Goal: Check status: Check status

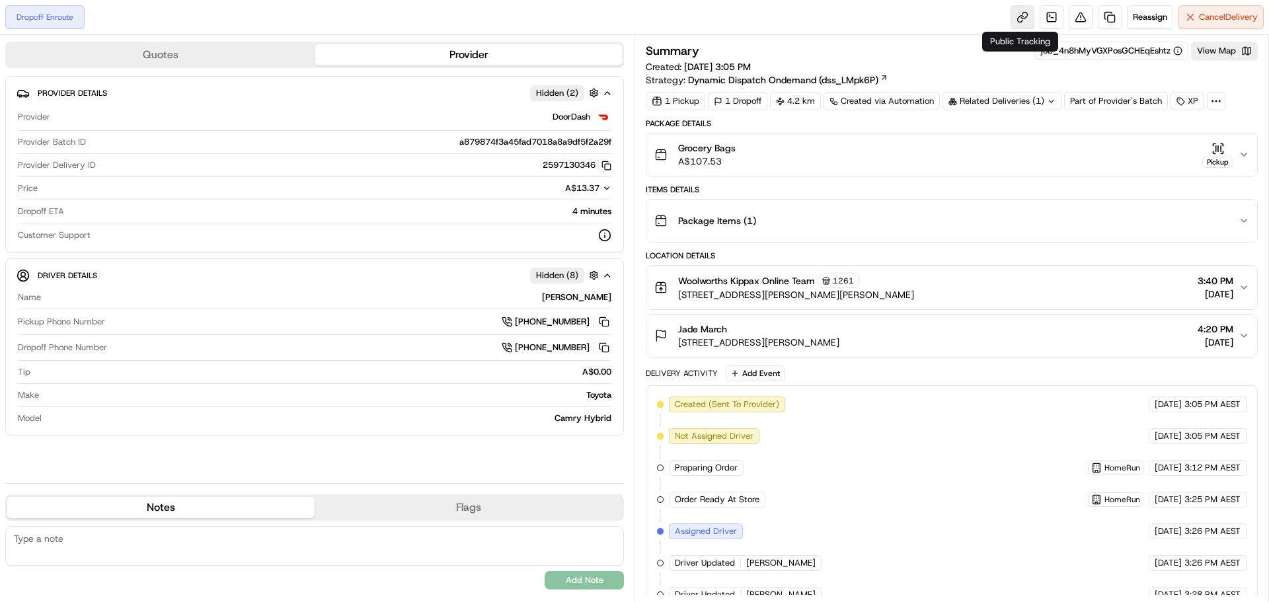
click at [1016, 13] on link at bounding box center [1022, 17] width 24 height 24
click at [1024, 102] on div "Related Deliveries (1)" at bounding box center [1001, 101] width 119 height 19
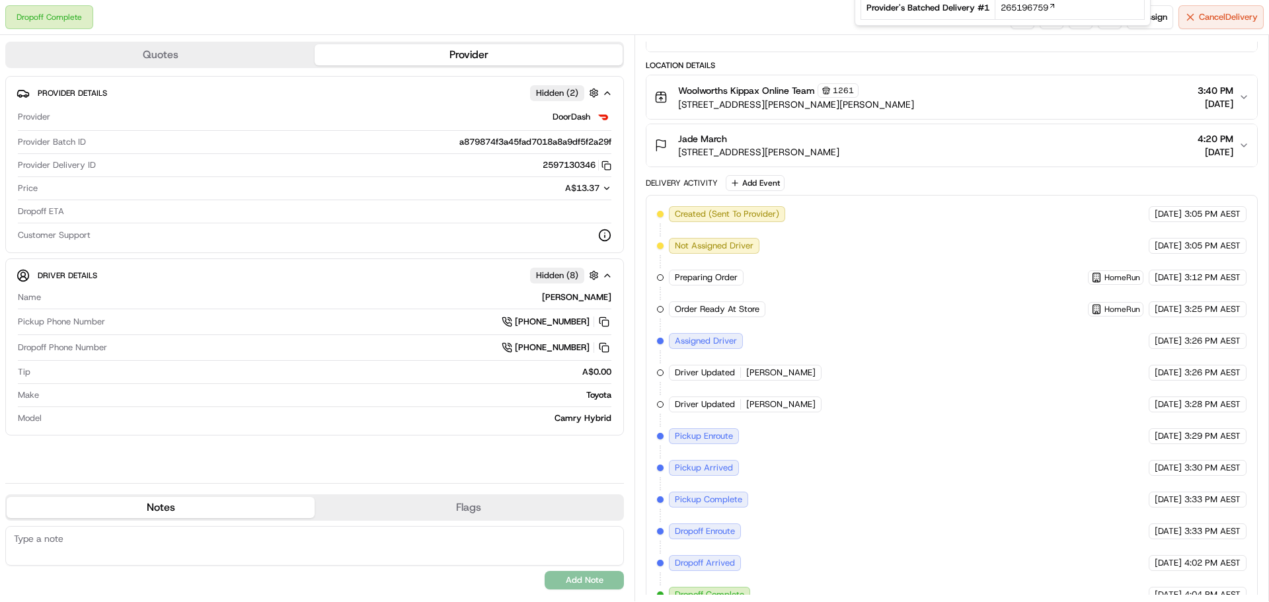
scroll to position [209, 0]
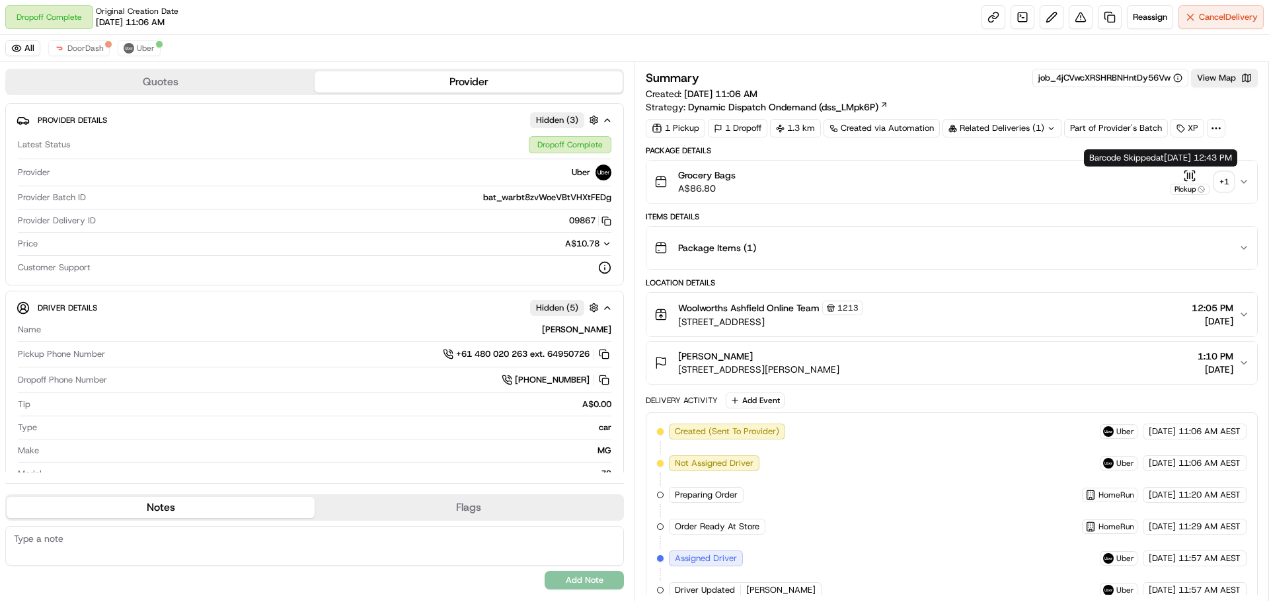
click at [1194, 173] on icon "button" at bounding box center [1189, 175] width 13 height 13
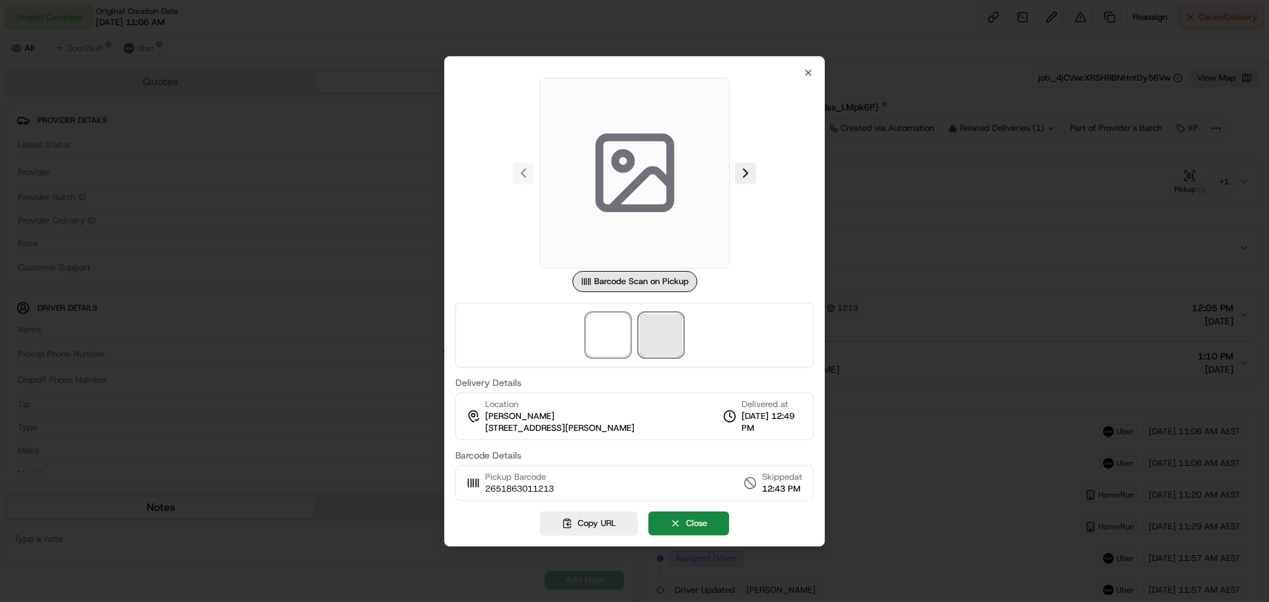
click at [667, 341] on span at bounding box center [661, 335] width 42 height 42
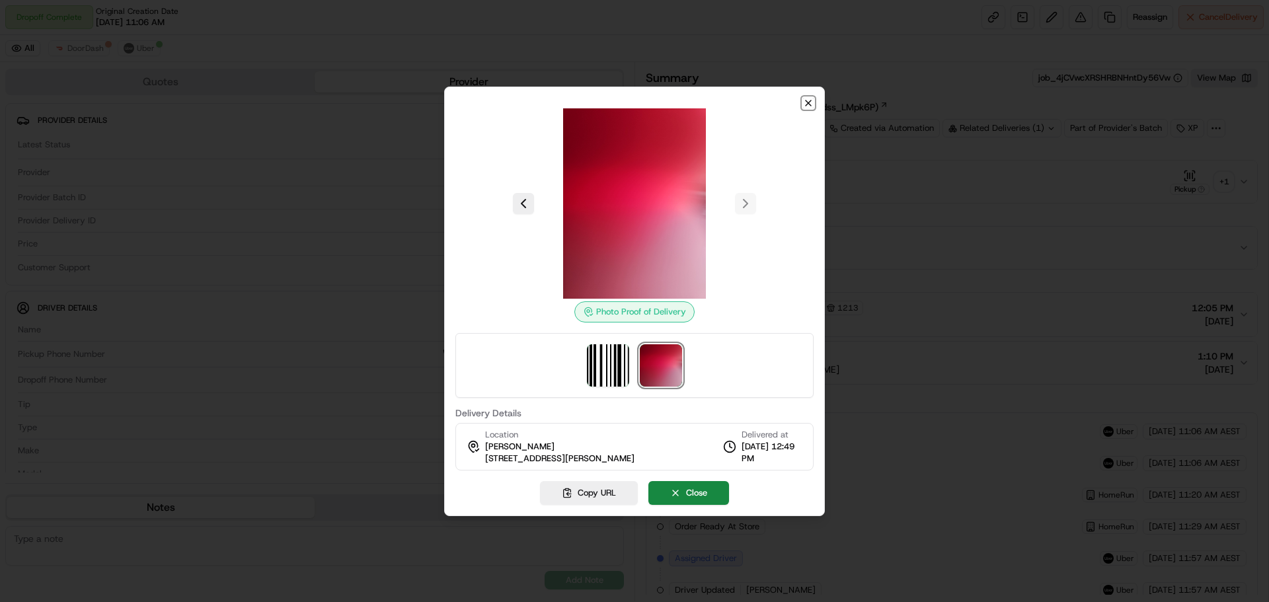
click at [809, 102] on icon "button" at bounding box center [808, 102] width 5 height 5
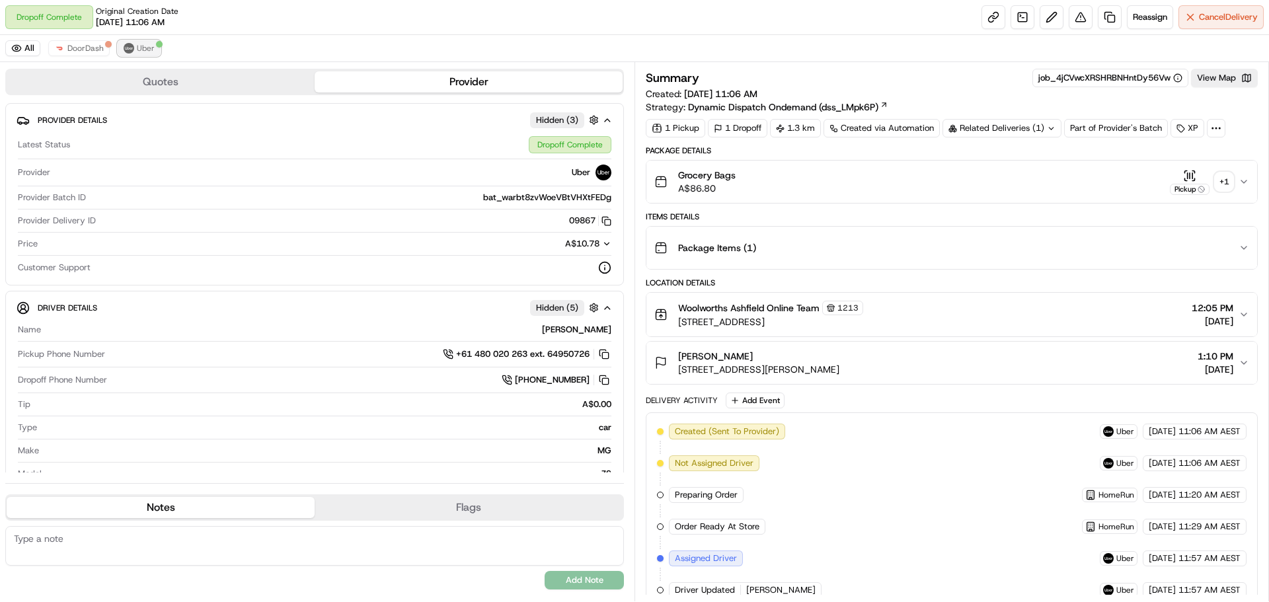
click at [141, 56] on button "Uber" at bounding box center [139, 48] width 43 height 16
click at [1220, 186] on div "+ 1" at bounding box center [1224, 181] width 19 height 19
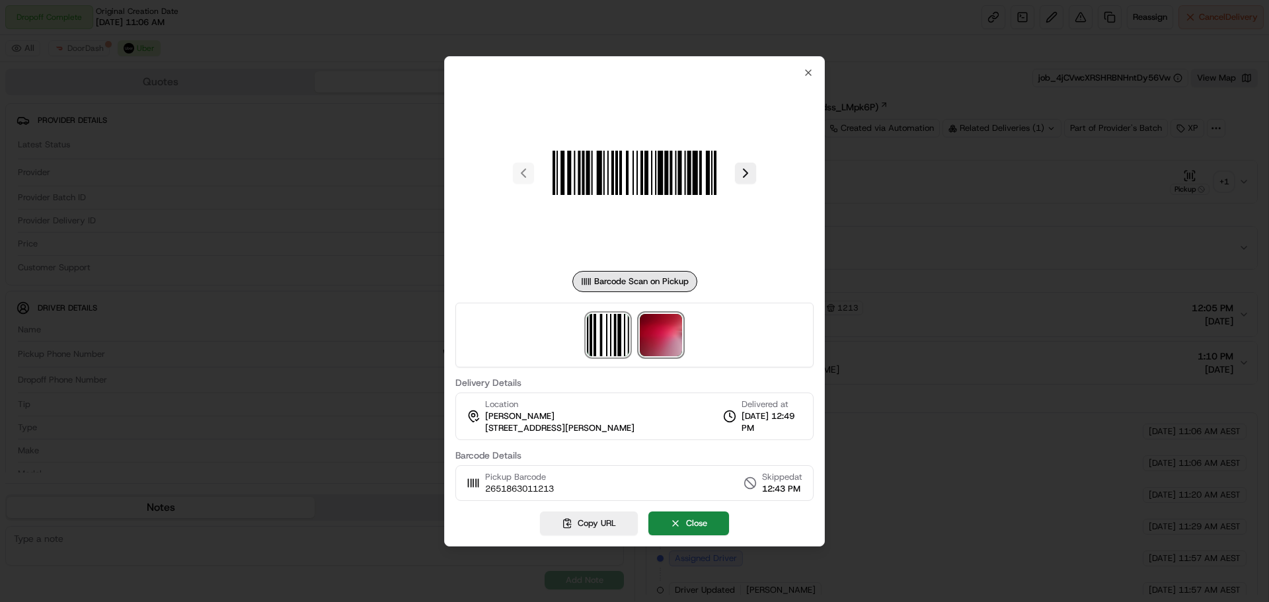
click at [675, 334] on img at bounding box center [661, 335] width 42 height 42
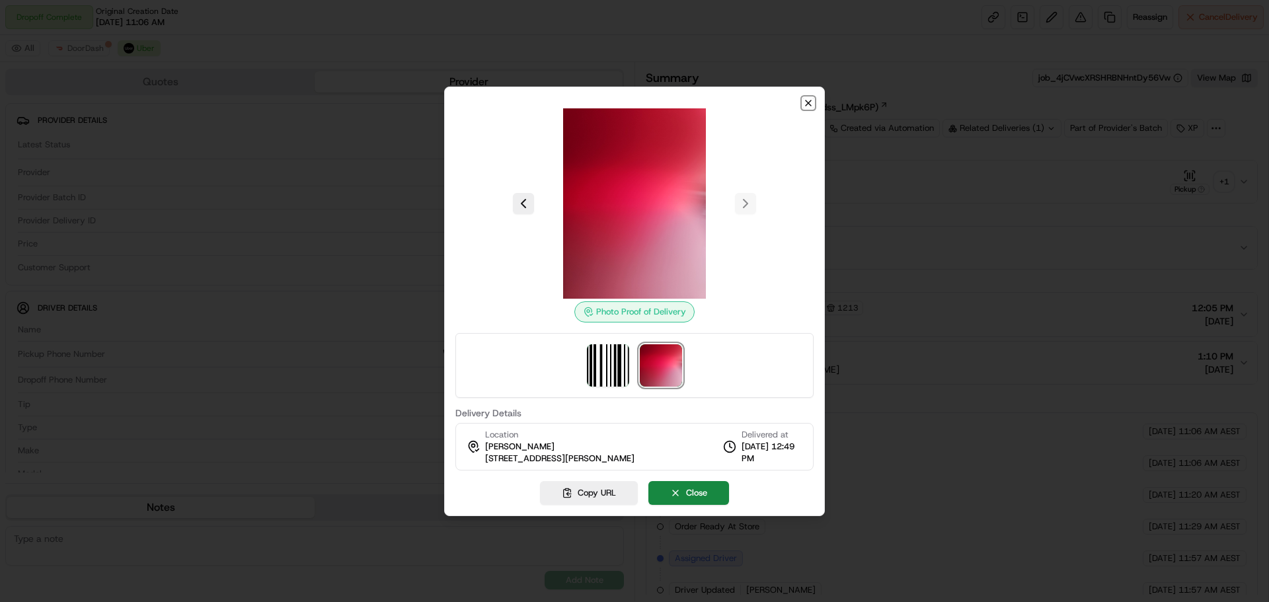
click at [811, 98] on icon "button" at bounding box center [808, 103] width 11 height 11
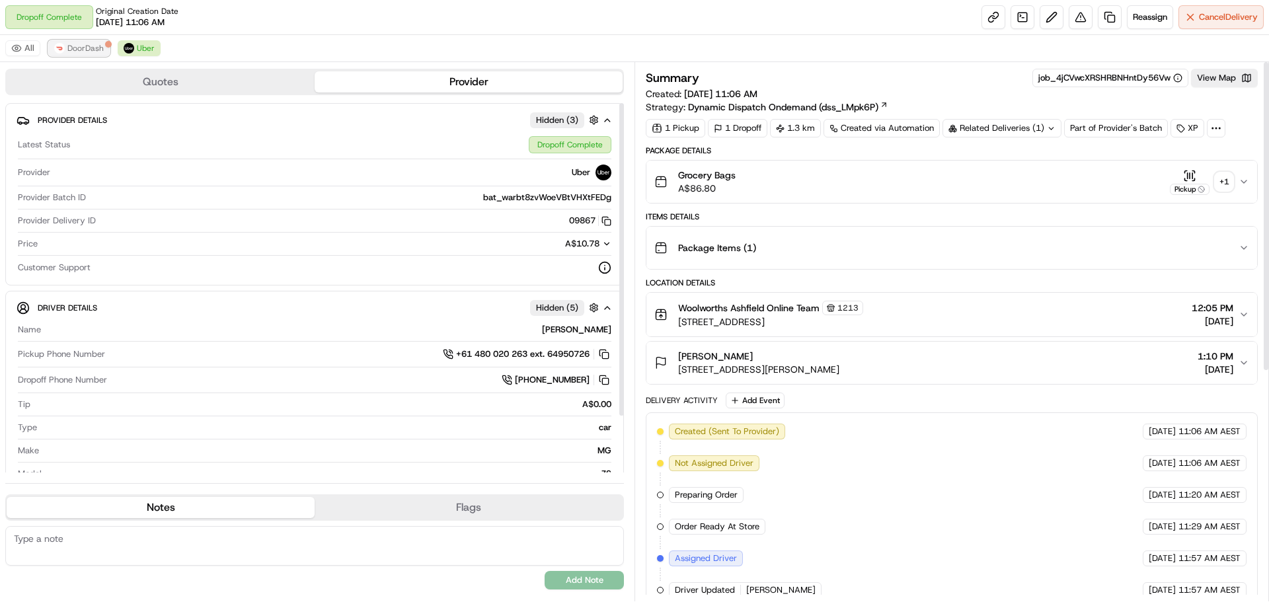
click at [79, 50] on span "DoorDash" at bounding box center [85, 48] width 36 height 11
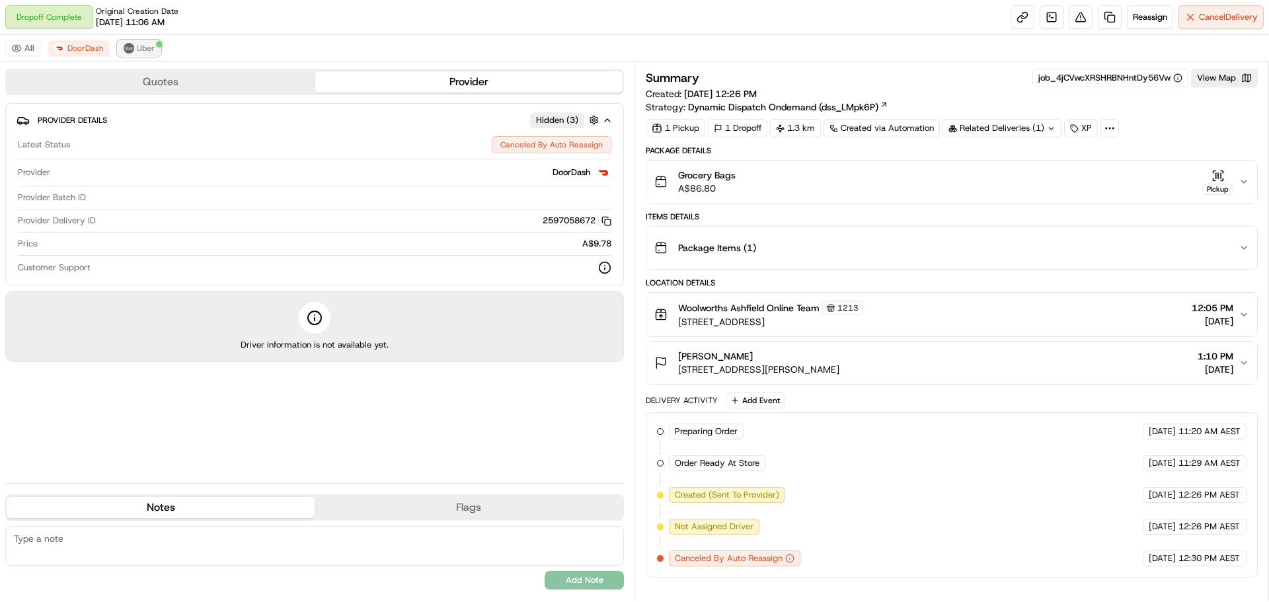
click at [132, 42] on button "Uber" at bounding box center [139, 48] width 43 height 16
